Goal: Task Accomplishment & Management: Complete application form

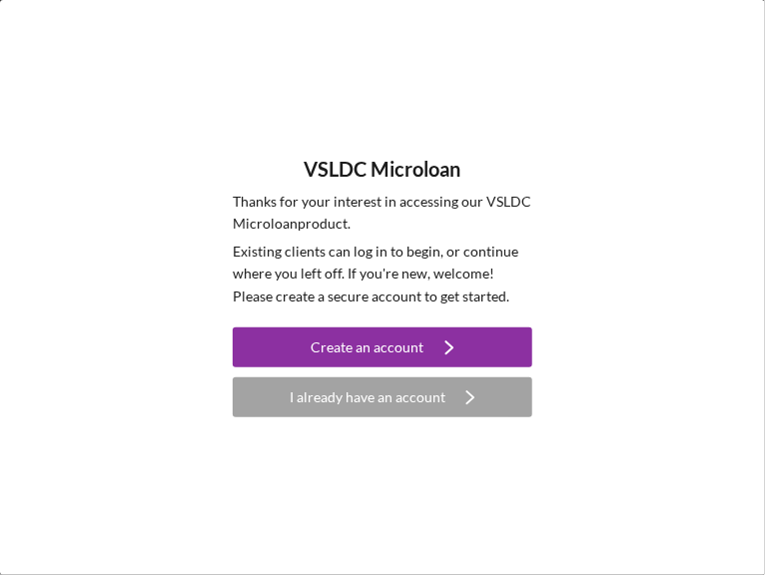
click at [342, 394] on div "I already have an account" at bounding box center [367, 397] width 156 height 40
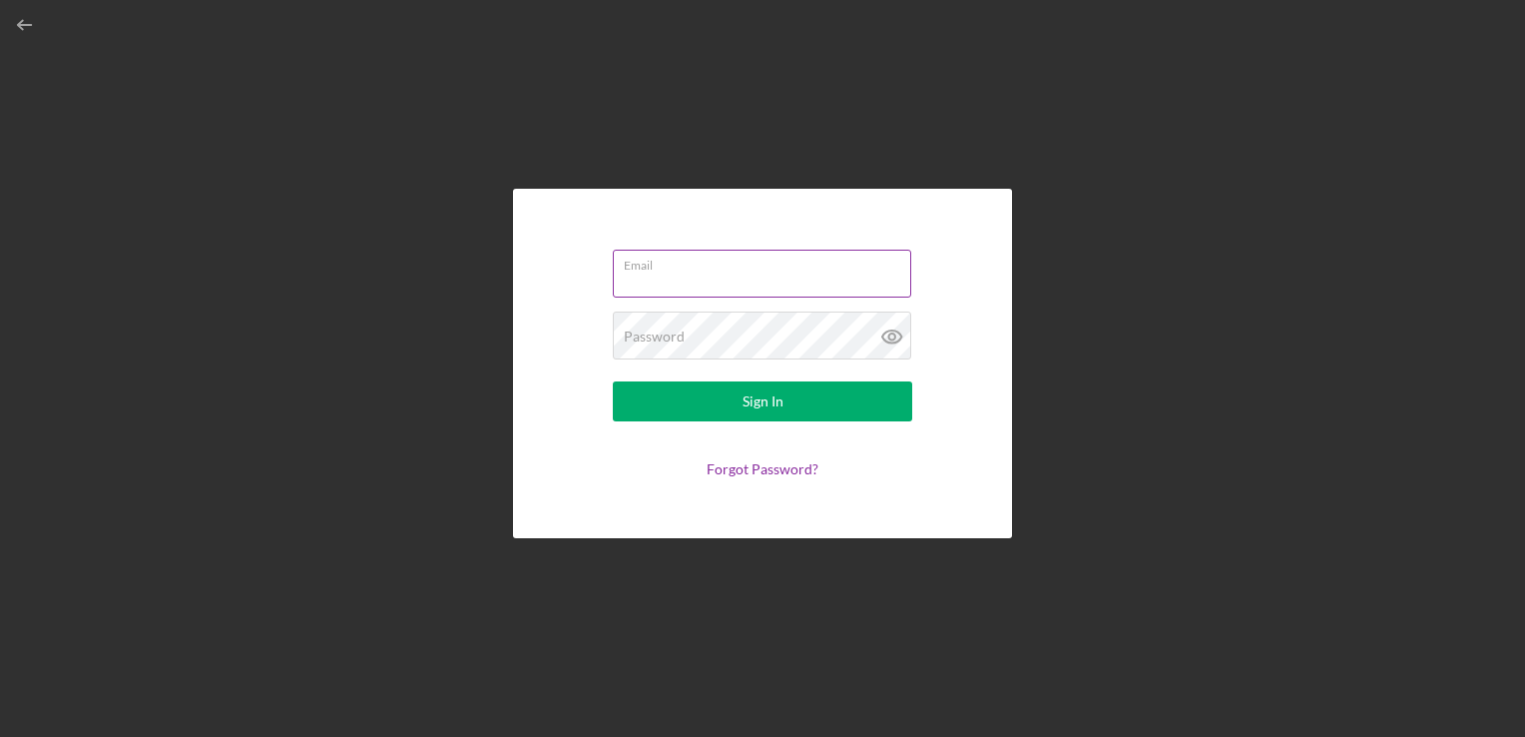
click at [635, 278] on input "Email" at bounding box center [762, 274] width 298 height 48
type input "[EMAIL_ADDRESS][DOMAIN_NAME]"
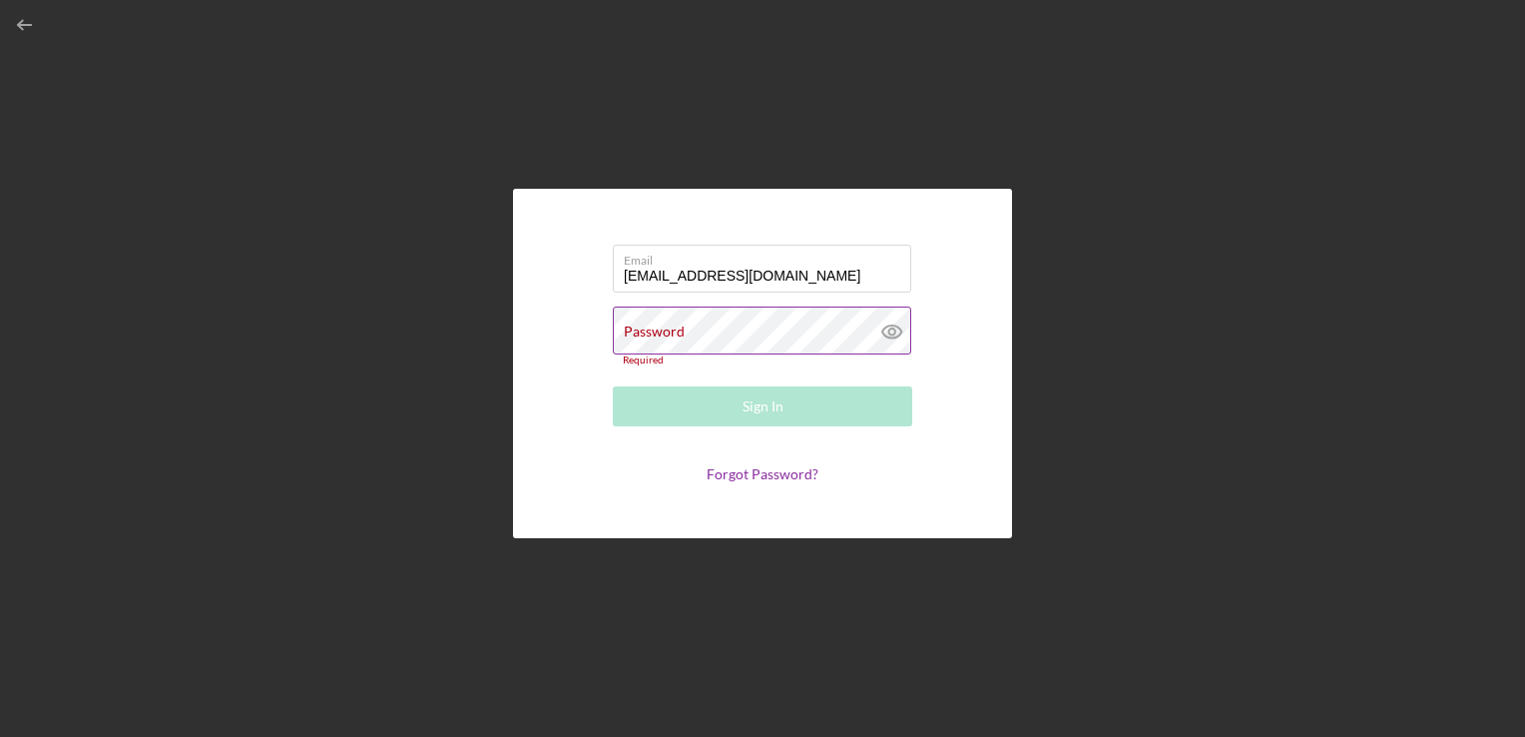
click at [764, 361] on div "Required" at bounding box center [762, 360] width 299 height 12
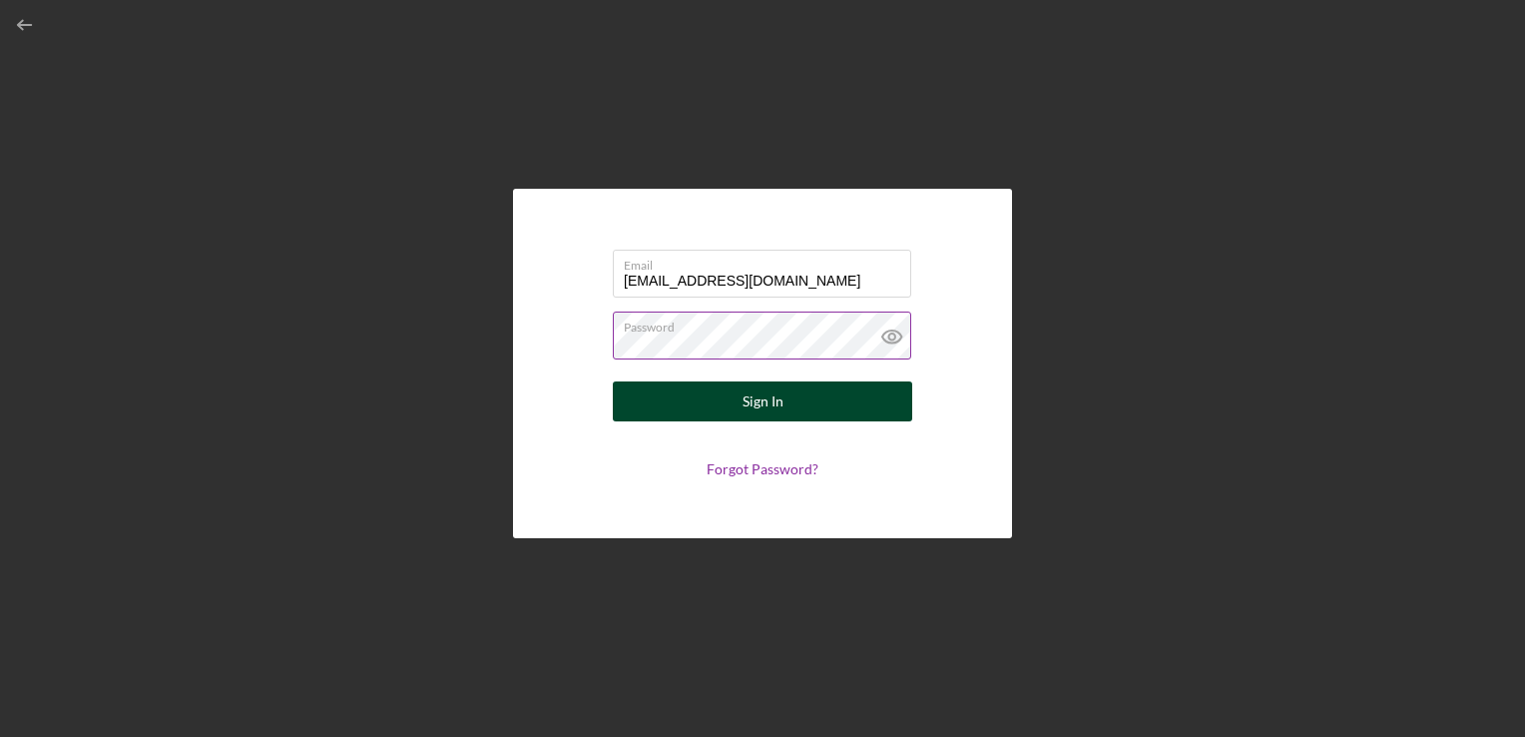
click at [764, 397] on button "Sign In" at bounding box center [762, 401] width 299 height 40
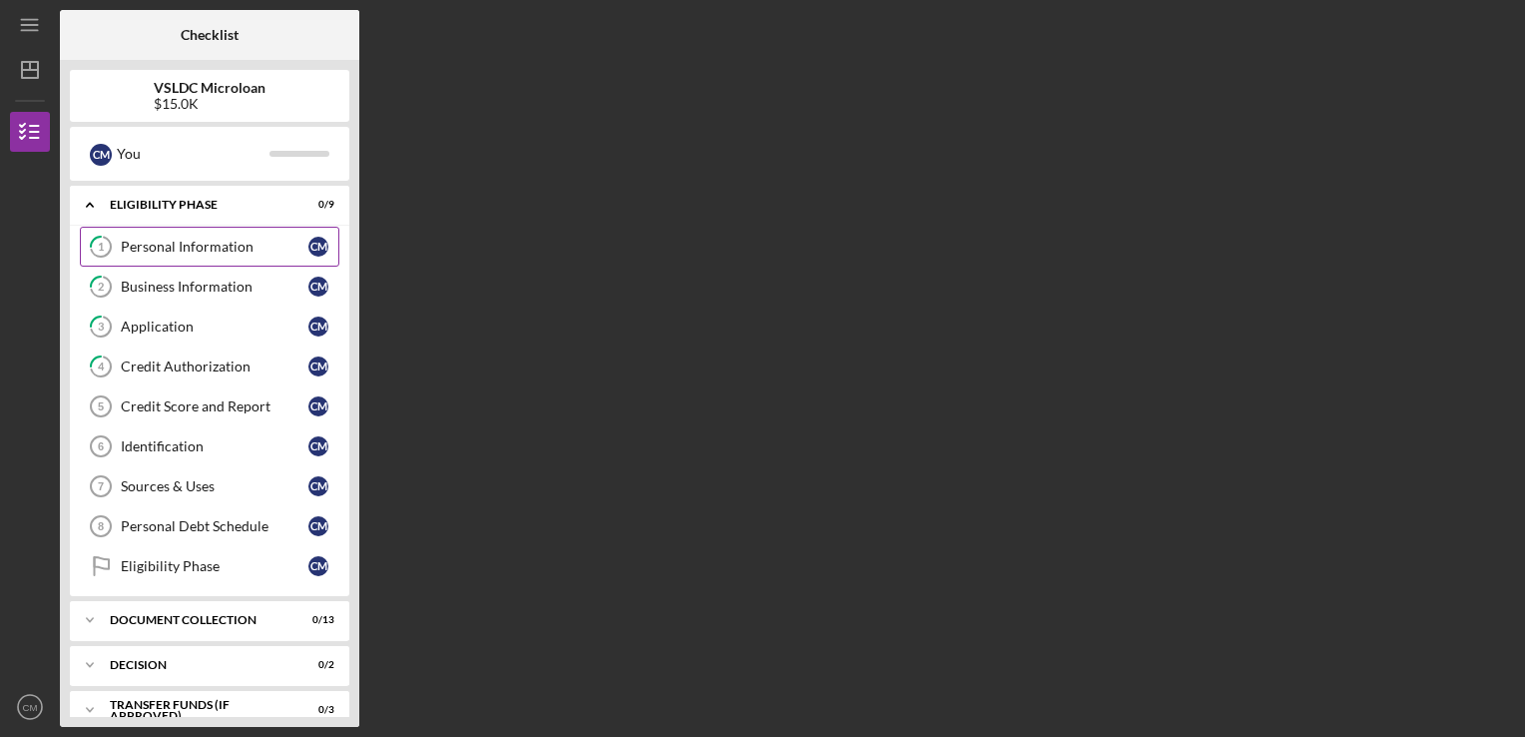
click at [208, 247] on div "Personal Information" at bounding box center [215, 247] width 188 height 16
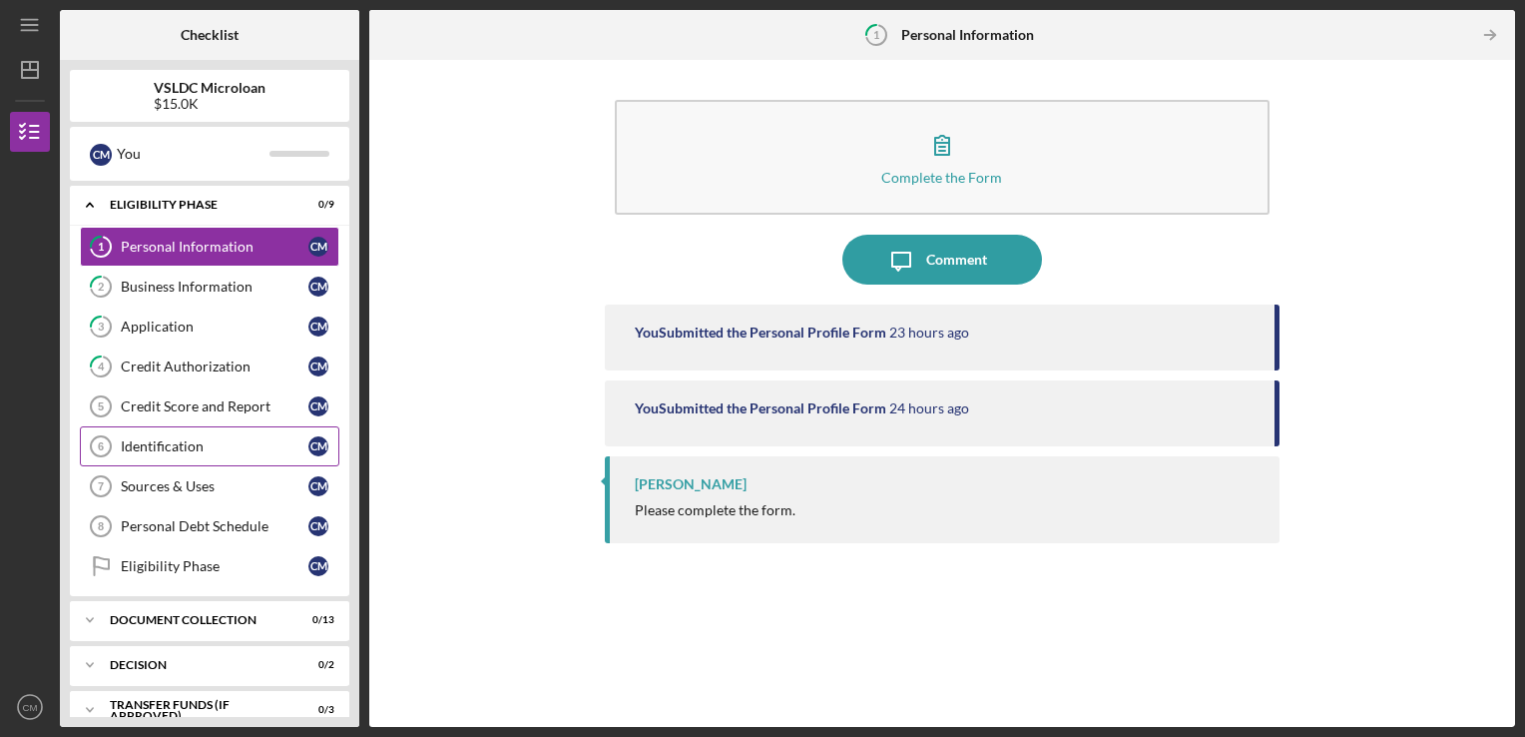
scroll to position [64, 0]
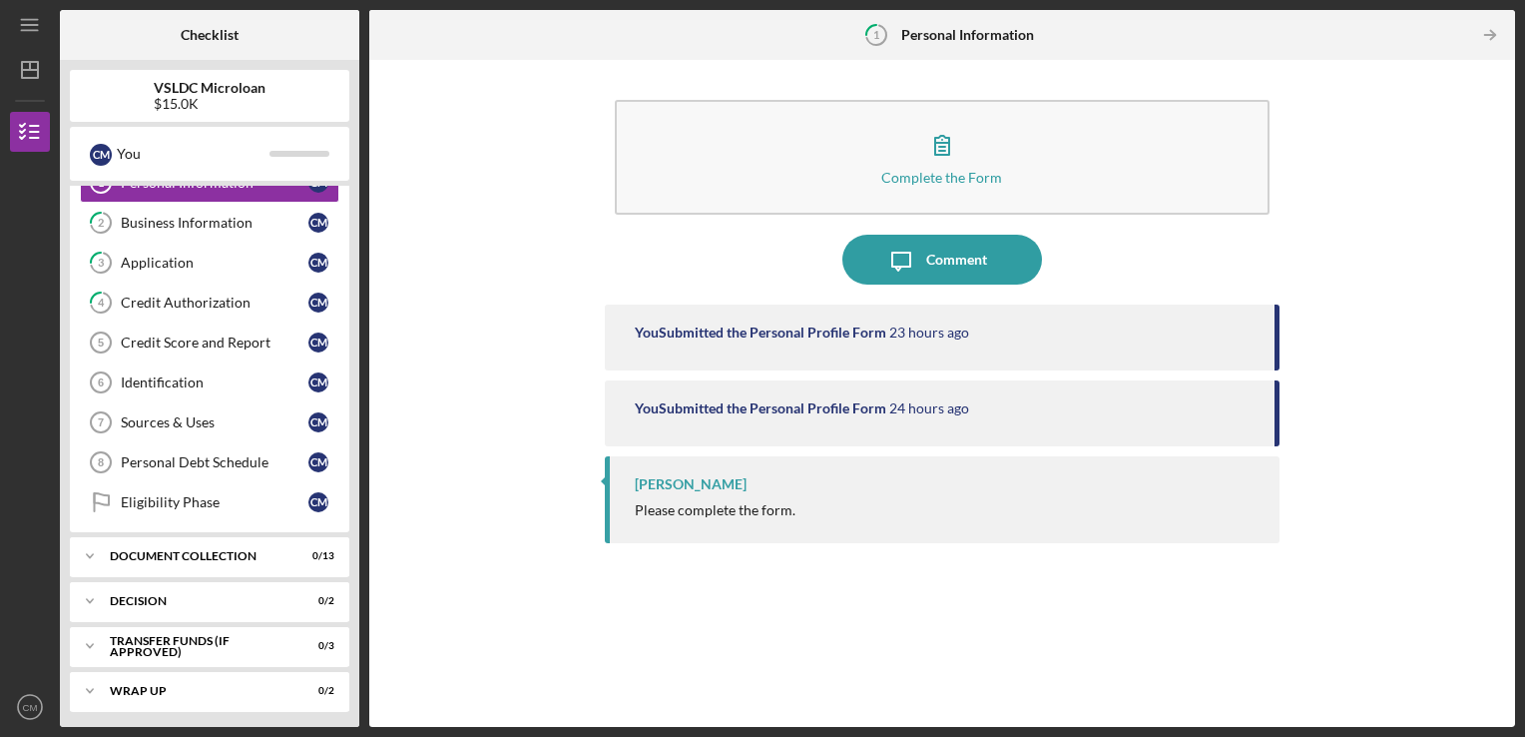
click at [4, 365] on div "Icon/Menu 1 Personal Information Checklist VSLDC Microloan $15.0K C M You Icon/…" at bounding box center [762, 368] width 1525 height 737
click at [764, 328] on div "You Submitted the Personal Profile Form" at bounding box center [761, 332] width 252 height 16
click at [751, 333] on div "You Submitted the Personal Profile Form" at bounding box center [761, 332] width 252 height 16
click at [174, 550] on div "Document Collection" at bounding box center [217, 556] width 215 height 12
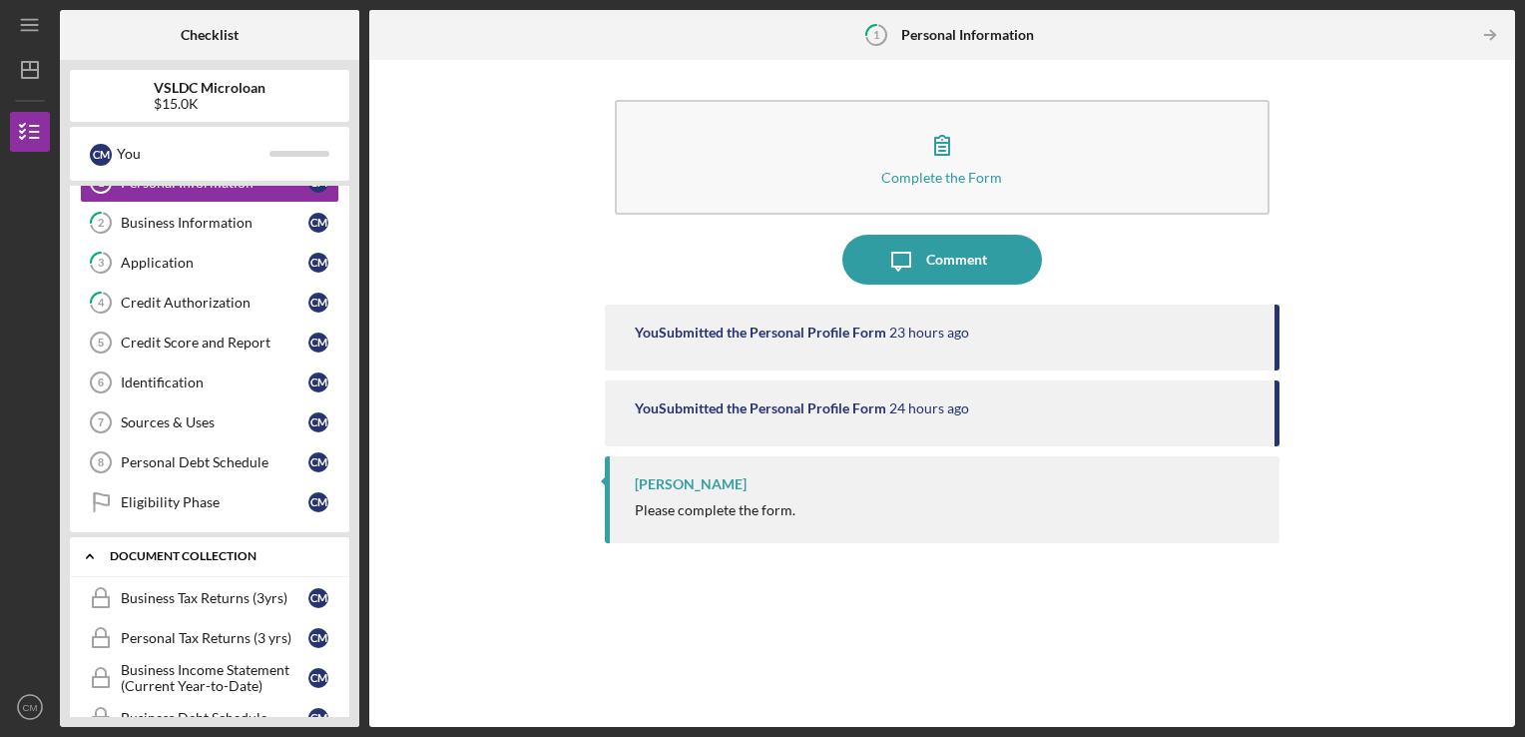
click at [174, 550] on div "Document Collection" at bounding box center [217, 556] width 215 height 12
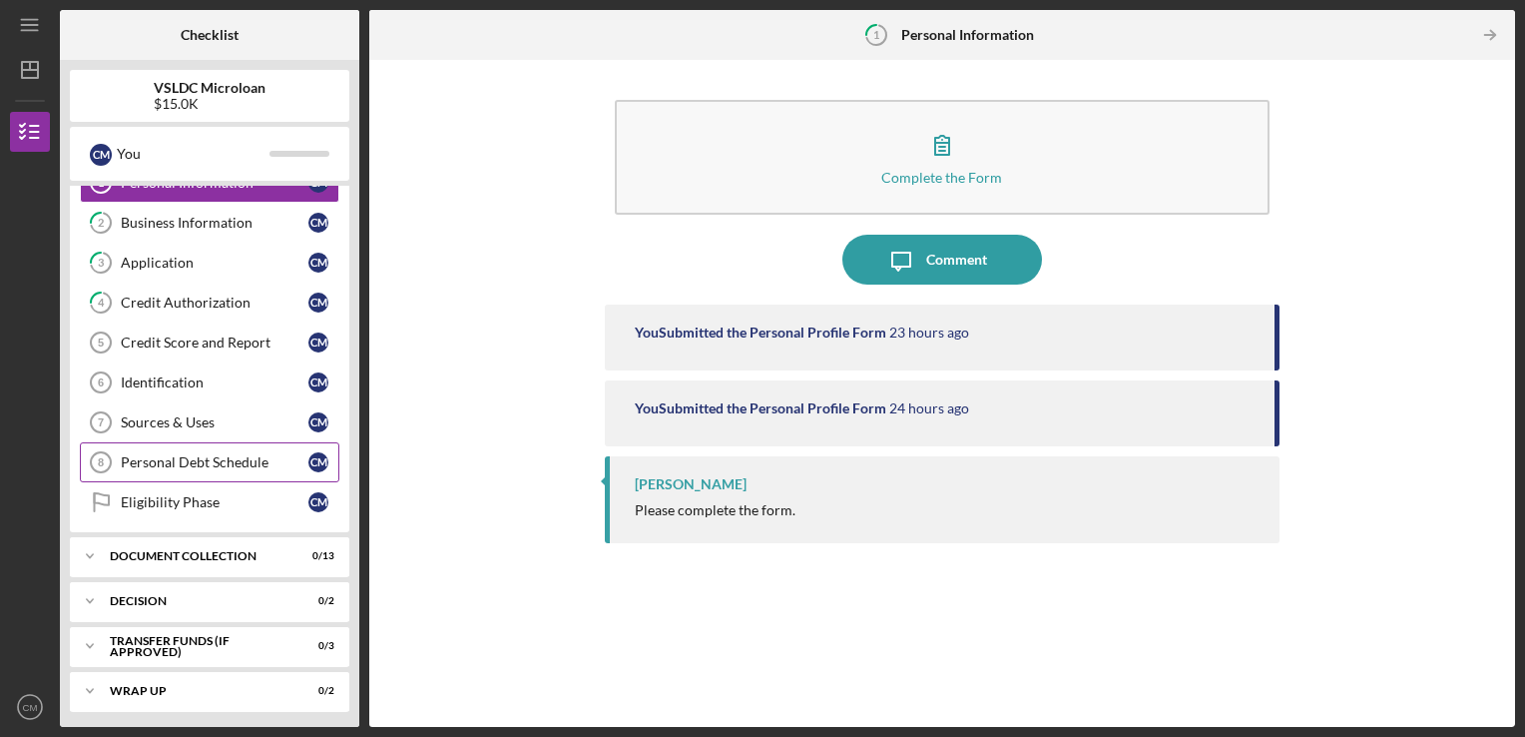
click at [213, 475] on link "Personal Debt Schedule 8 Personal Debt Schedule C M" at bounding box center [210, 462] width 260 height 40
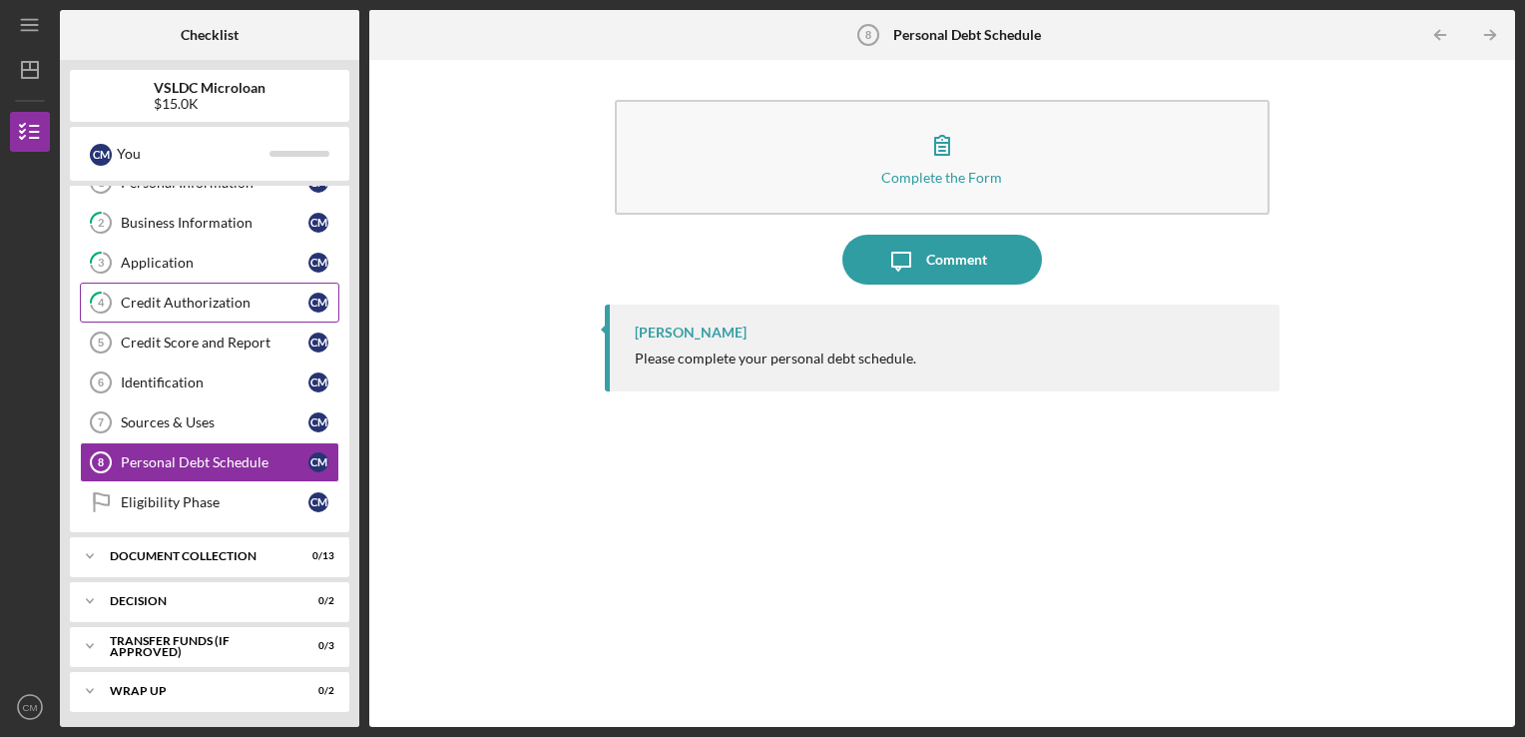
click at [226, 314] on link "4 Credit Authorization C M" at bounding box center [210, 302] width 260 height 40
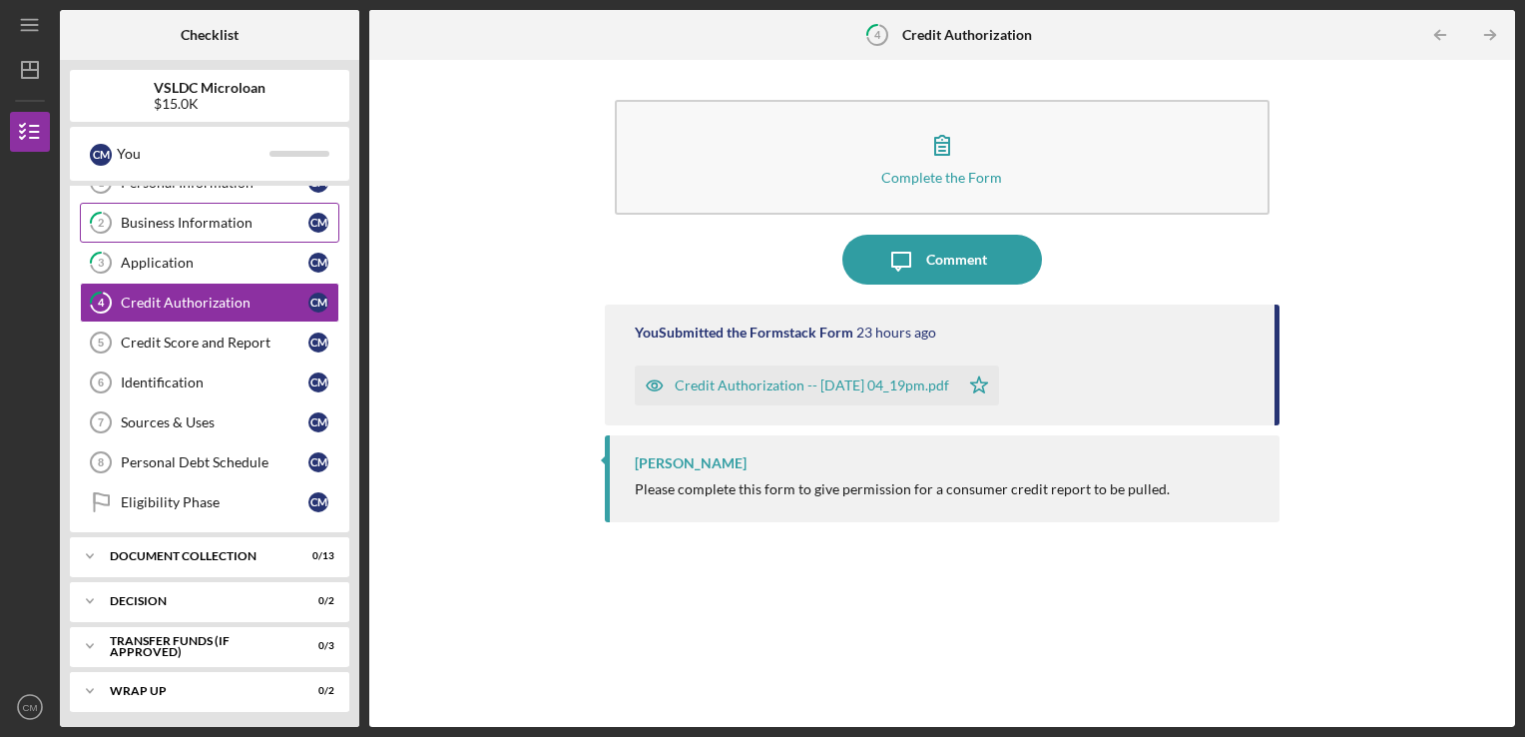
click at [233, 210] on link "2 Business Information C M" at bounding box center [210, 223] width 260 height 40
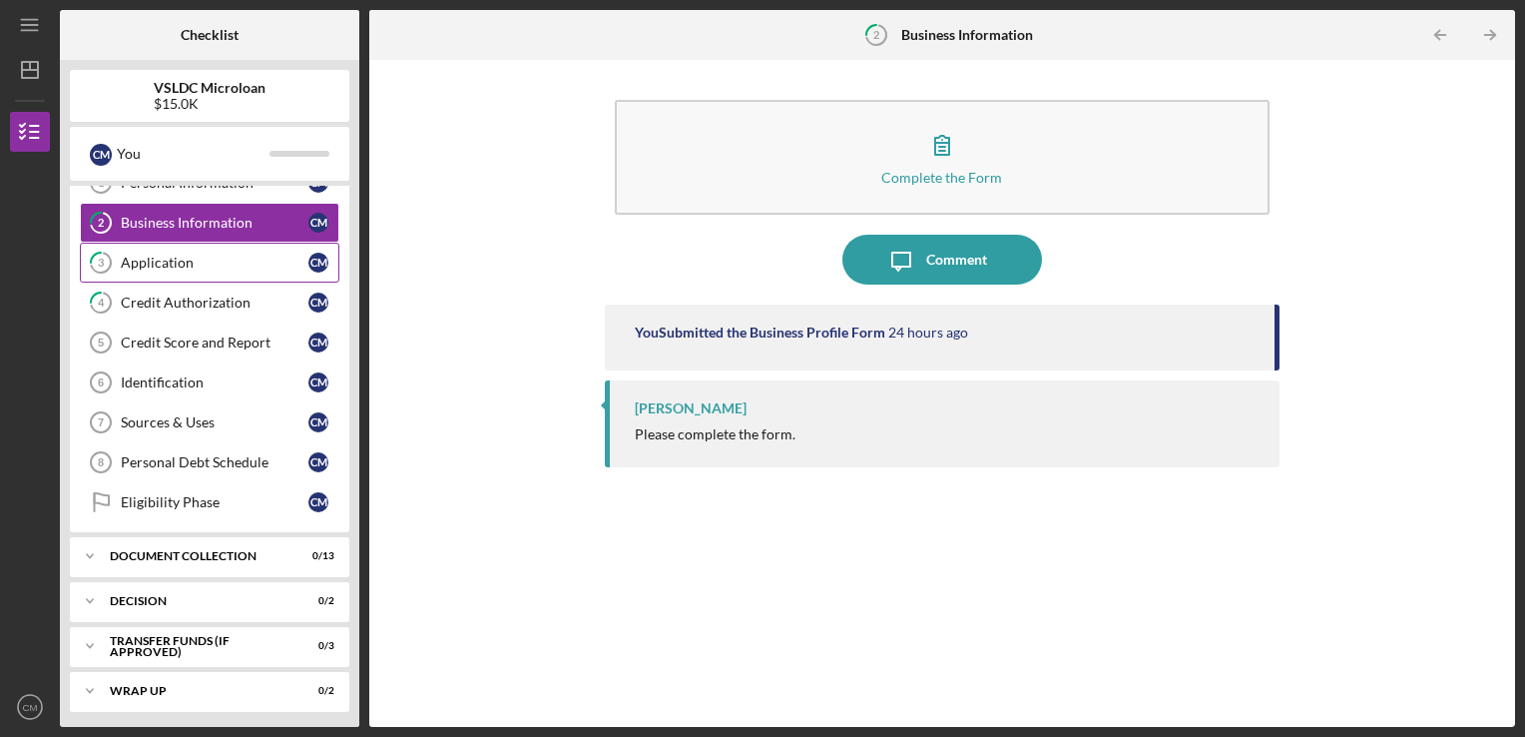
click at [236, 268] on div "Application" at bounding box center [215, 263] width 188 height 16
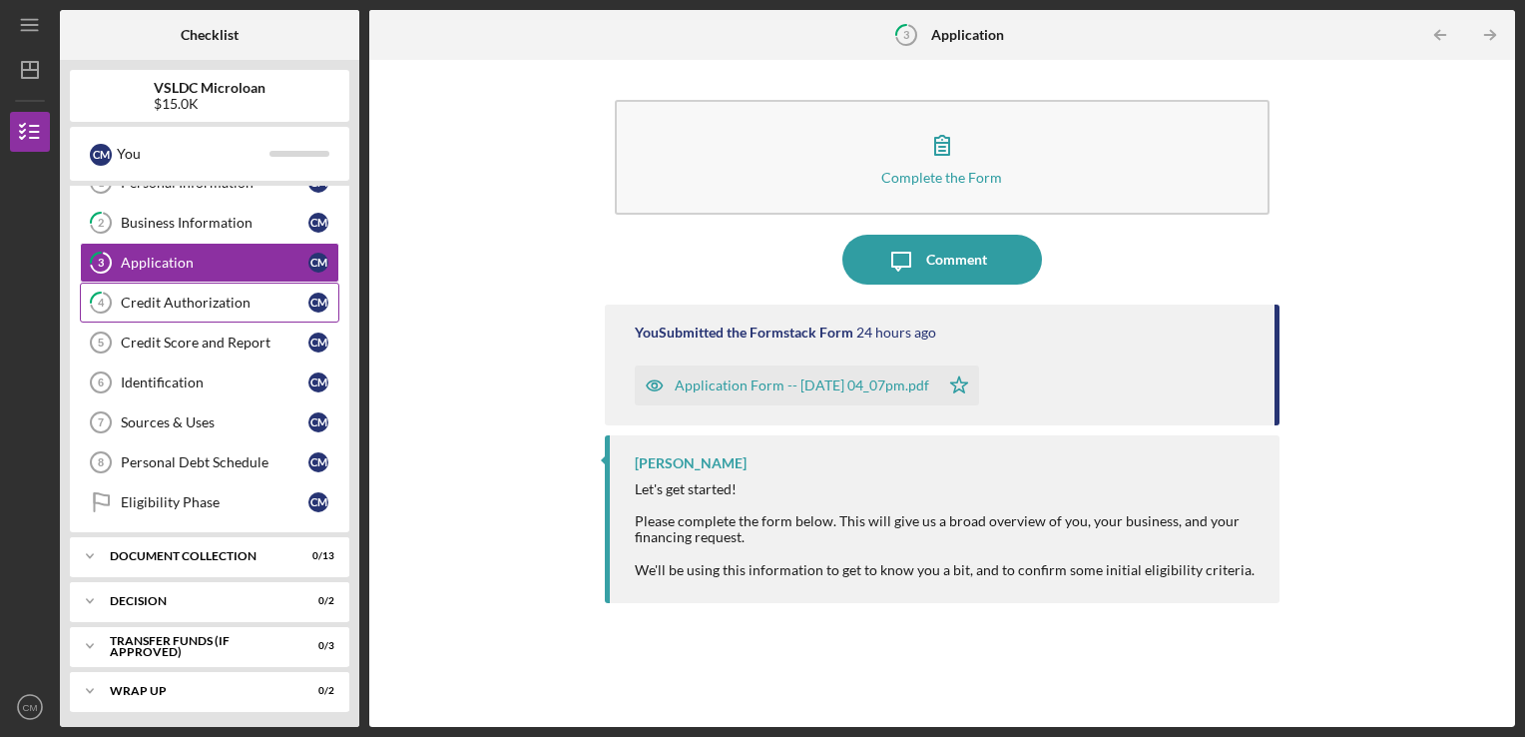
click at [236, 315] on link "4 Credit Authorization C M" at bounding box center [210, 302] width 260 height 40
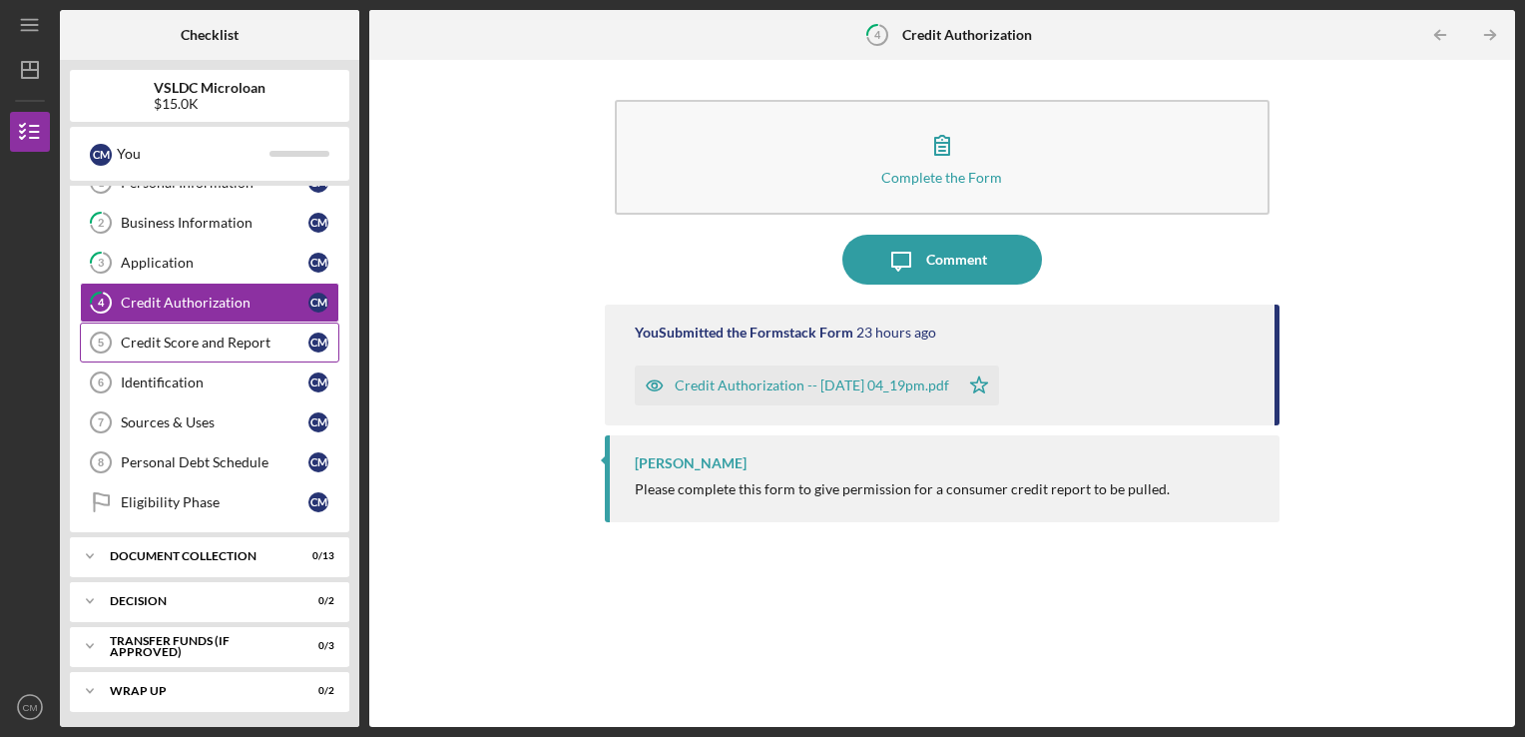
click at [239, 334] on div "Credit Score and Report" at bounding box center [215, 342] width 188 height 16
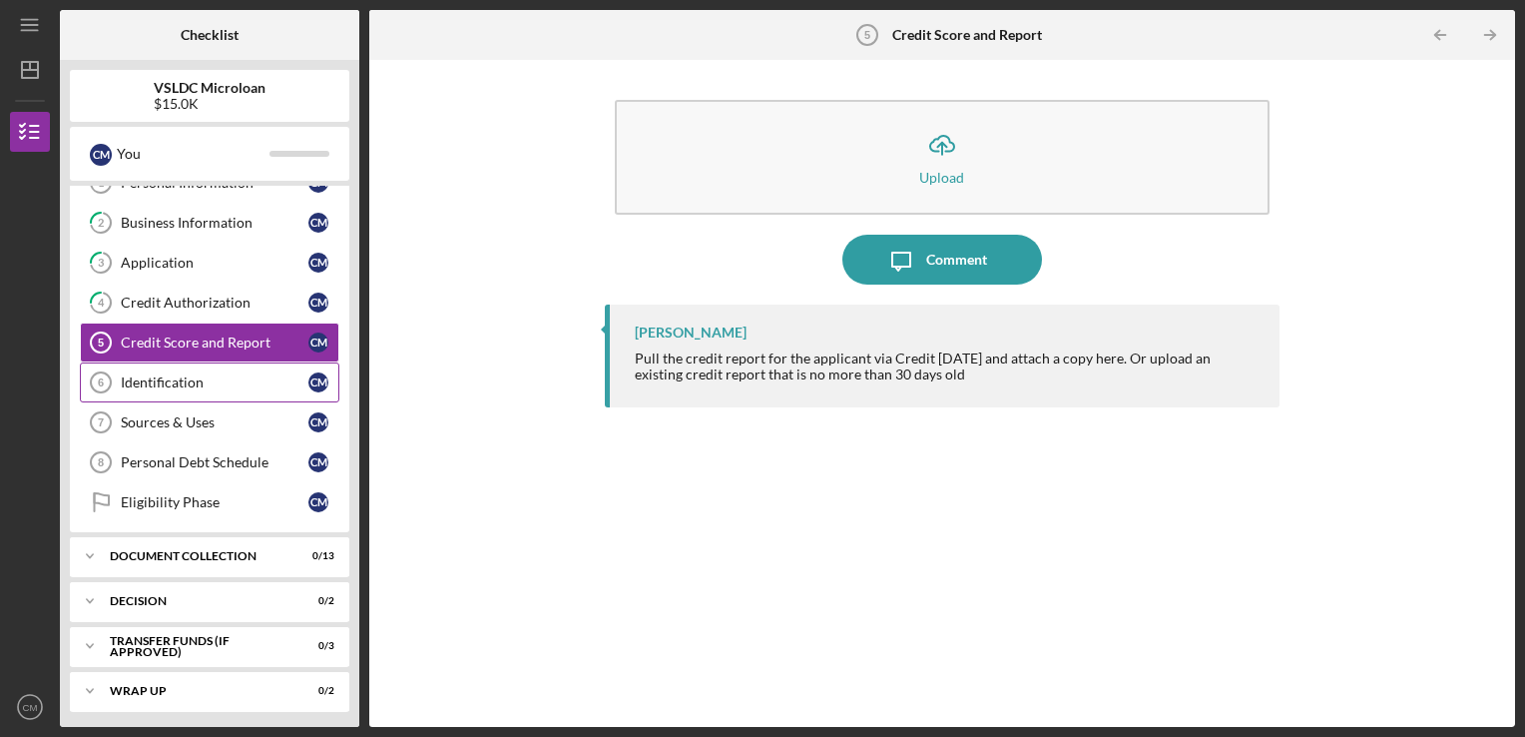
click at [247, 380] on div "Identification" at bounding box center [215, 382] width 188 height 16
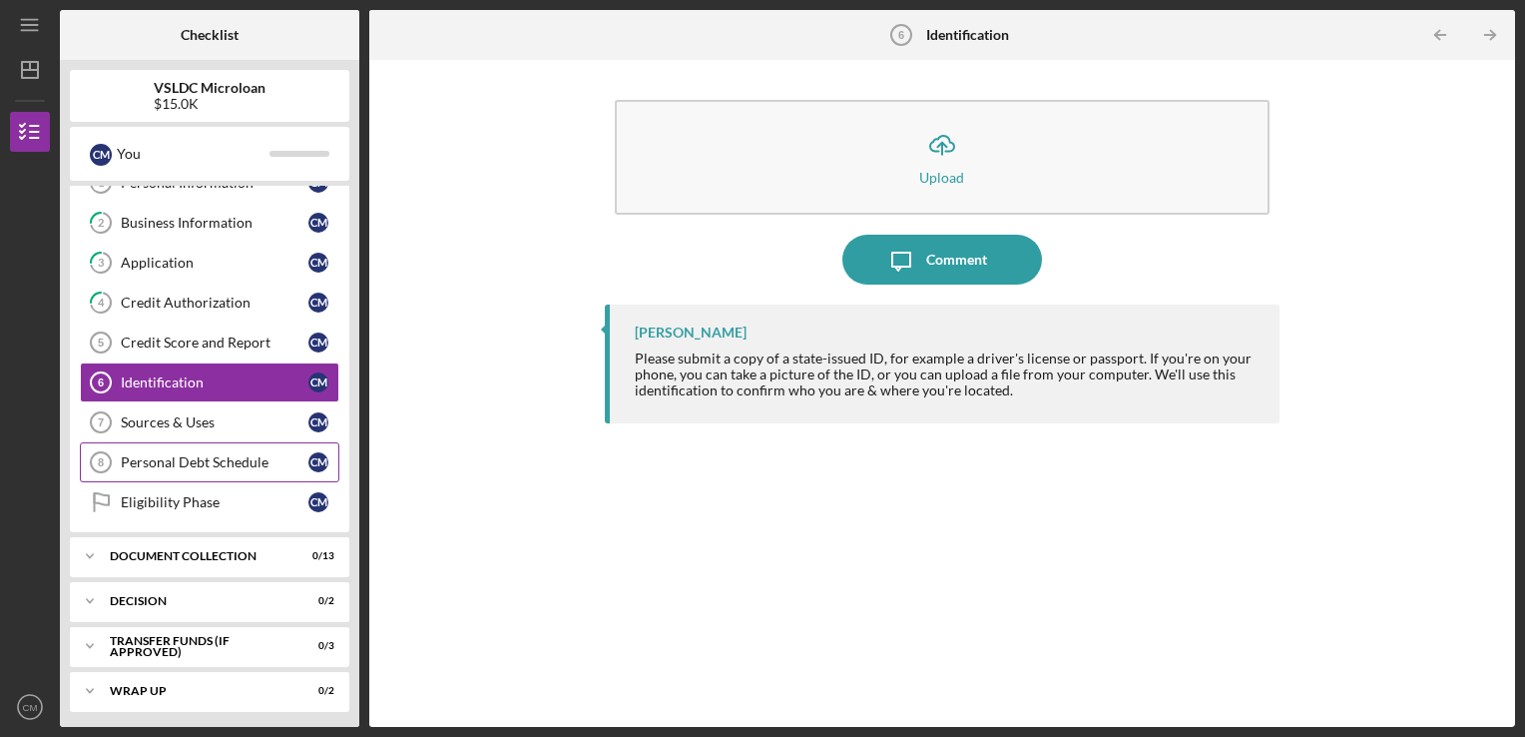
click at [243, 462] on div "Personal Debt Schedule" at bounding box center [215, 462] width 188 height 16
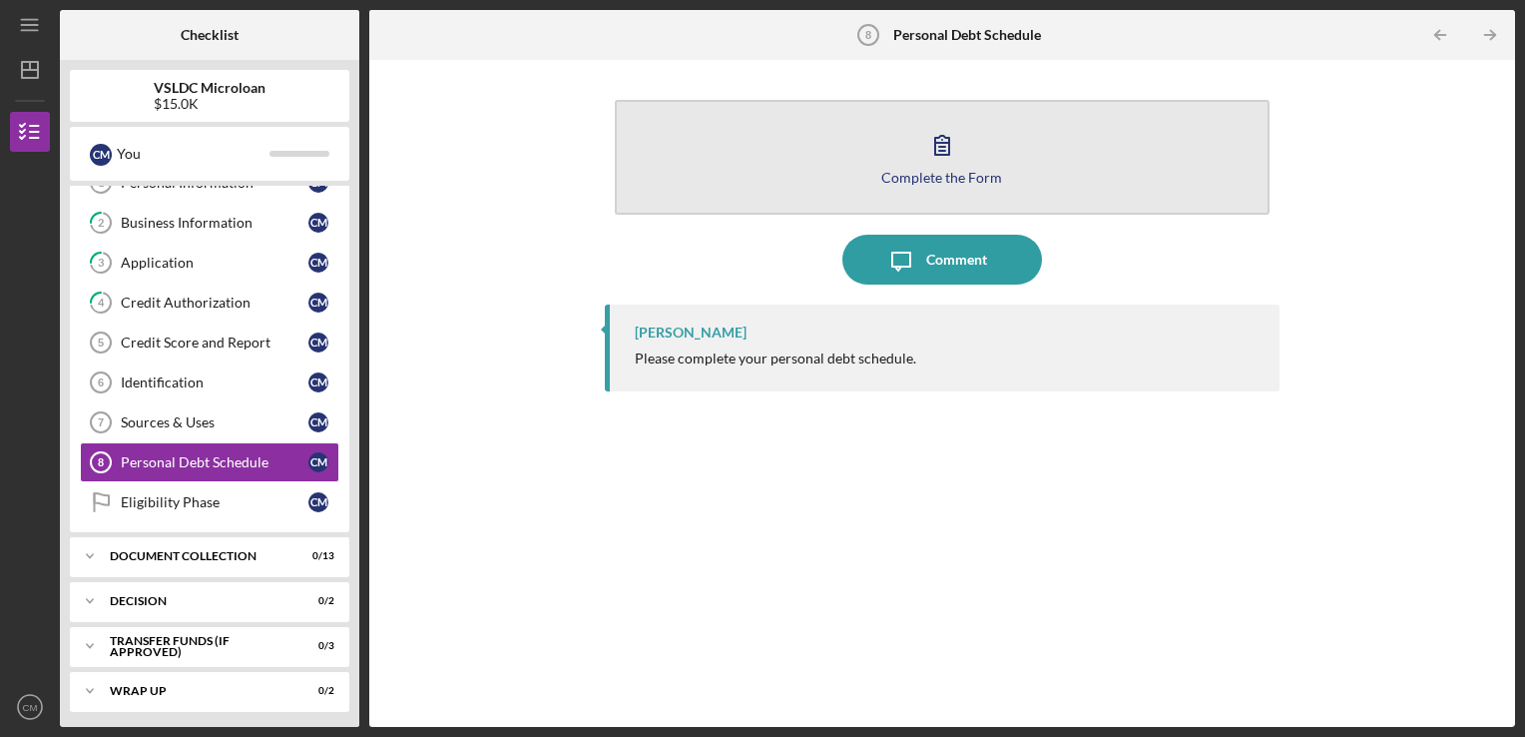
click at [764, 176] on div "Complete the Form" at bounding box center [941, 177] width 121 height 15
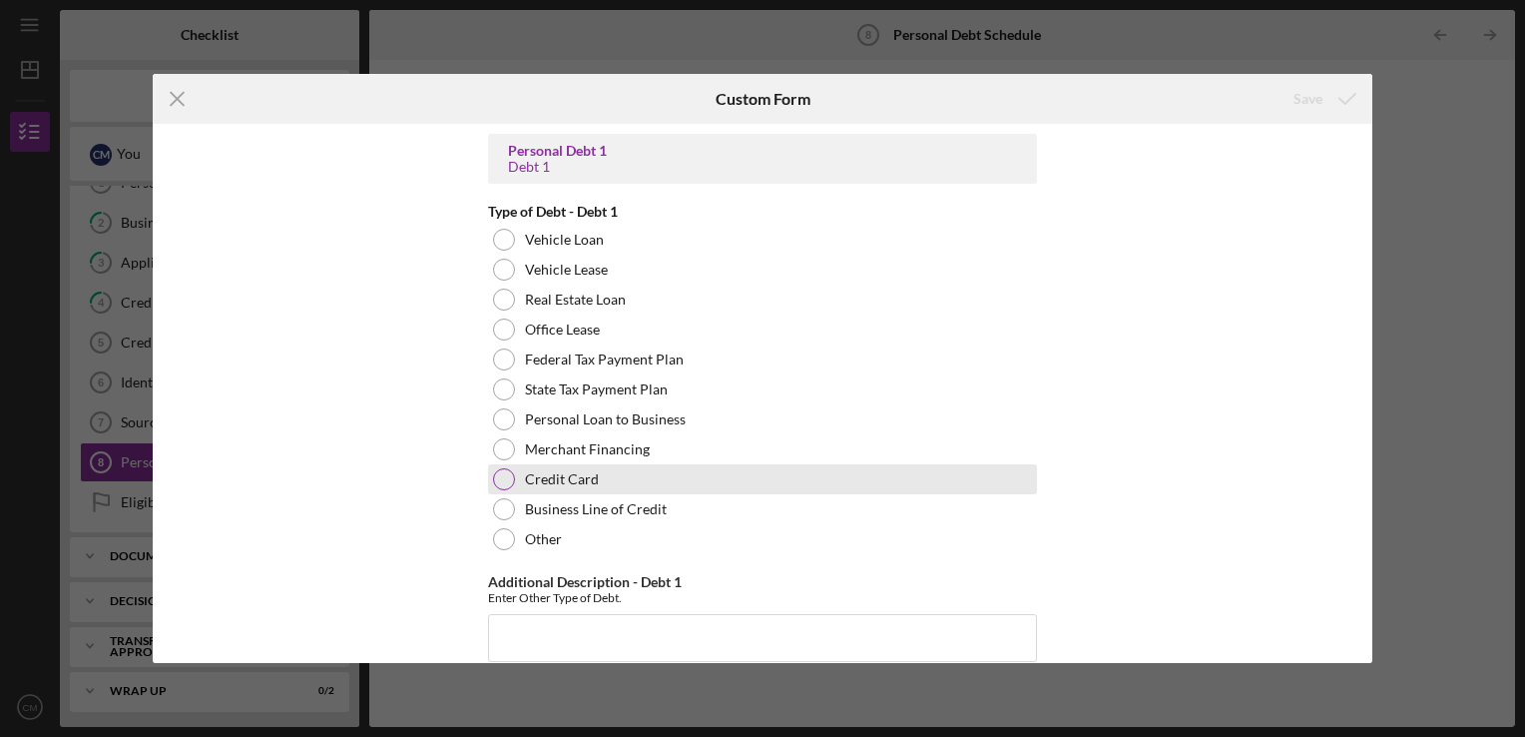
click at [512, 471] on div "Credit Card" at bounding box center [762, 479] width 549 height 30
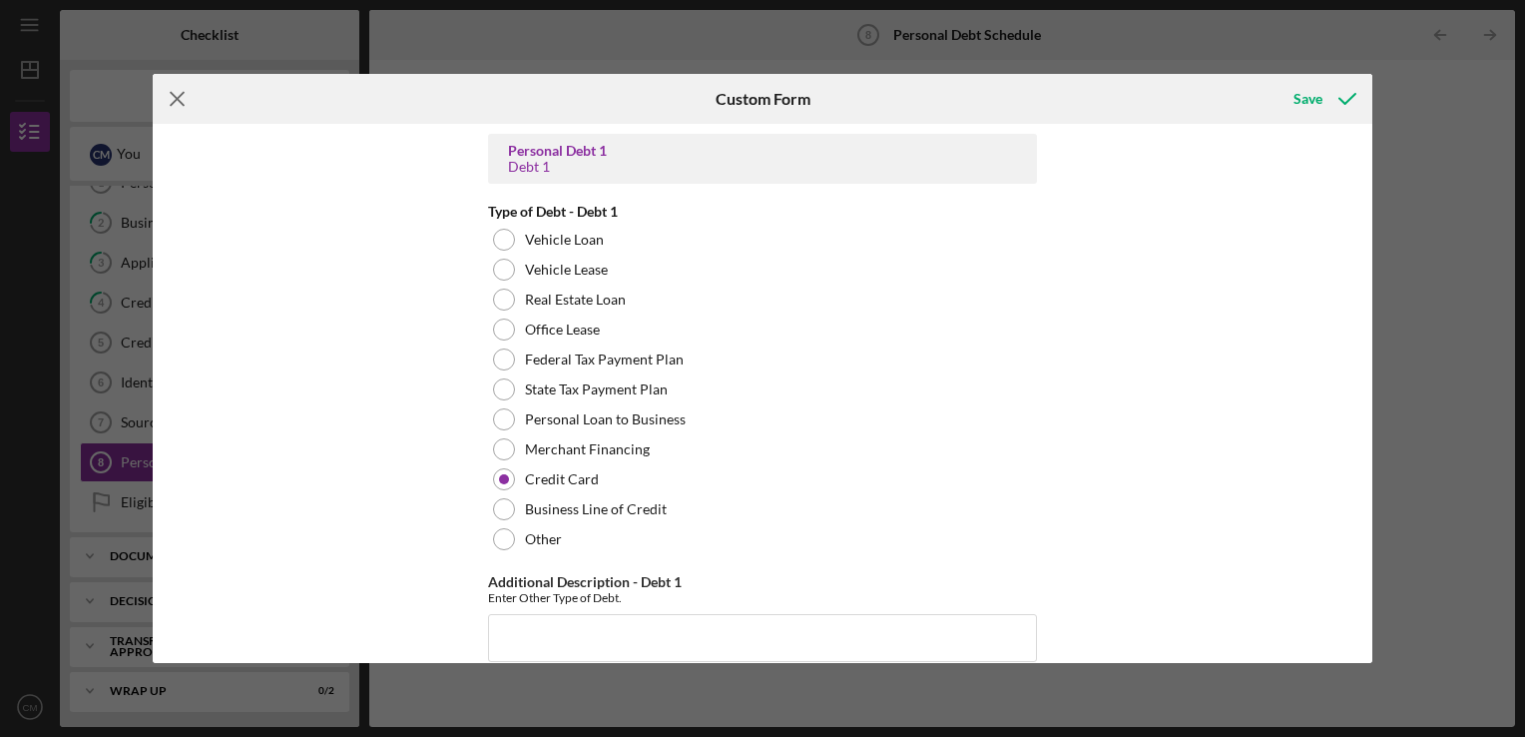
click at [173, 99] on icon "Icon/Menu Close" at bounding box center [178, 99] width 50 height 50
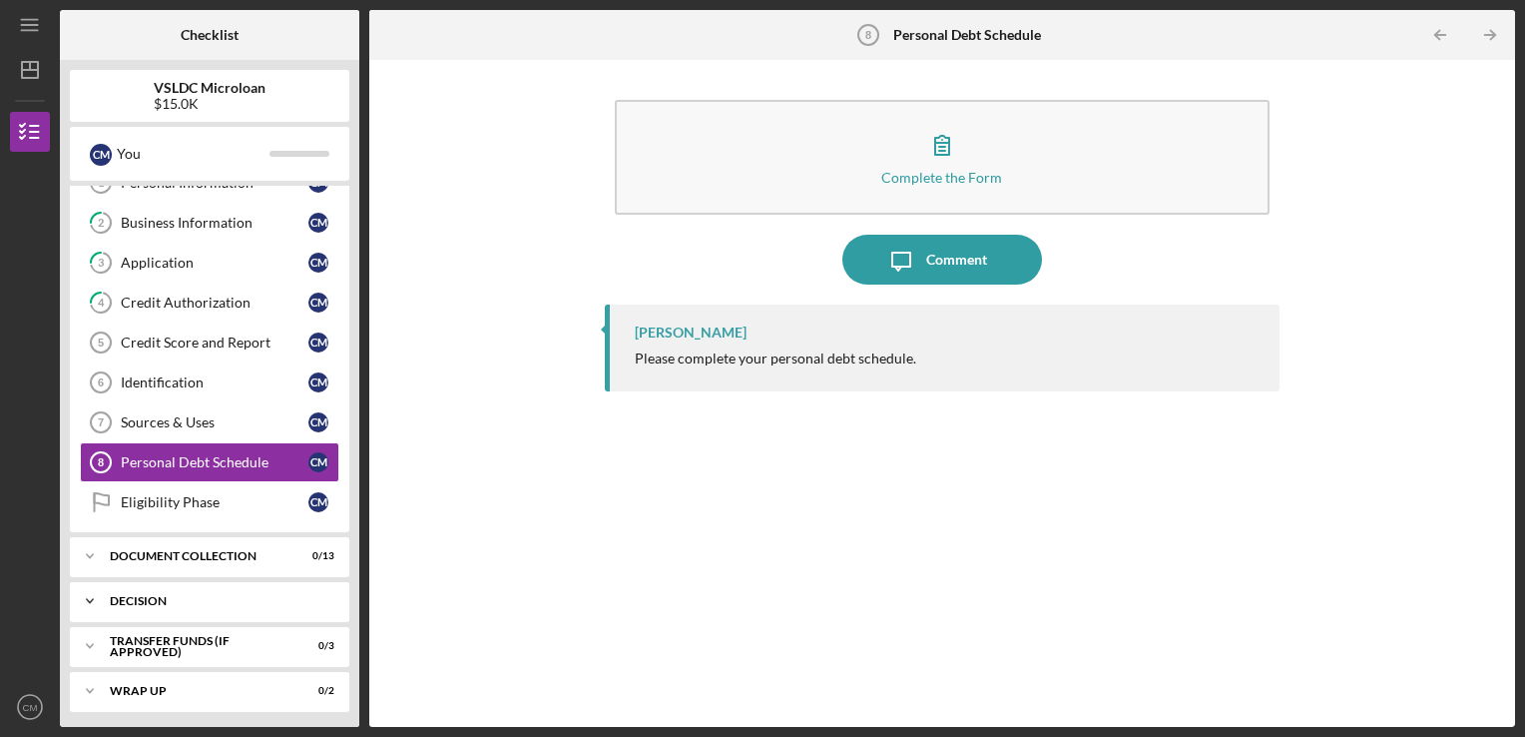
click at [197, 574] on div "Icon/Expander Decision 0 / 2" at bounding box center [209, 601] width 279 height 40
click at [197, 574] on div "Icon/Expander Decision 0 / 2" at bounding box center [209, 601] width 279 height 41
